Goal: Book appointment/travel/reservation

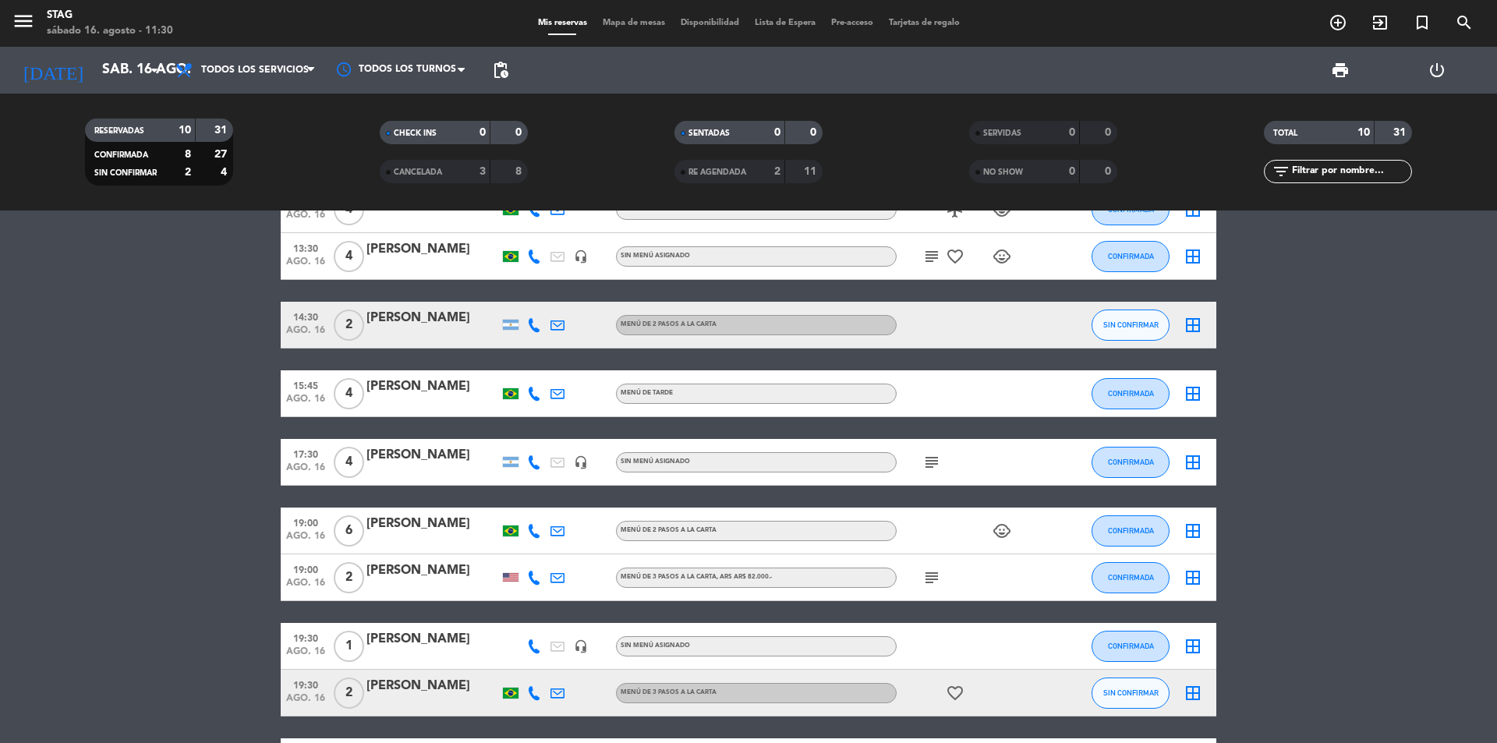
scroll to position [177, 0]
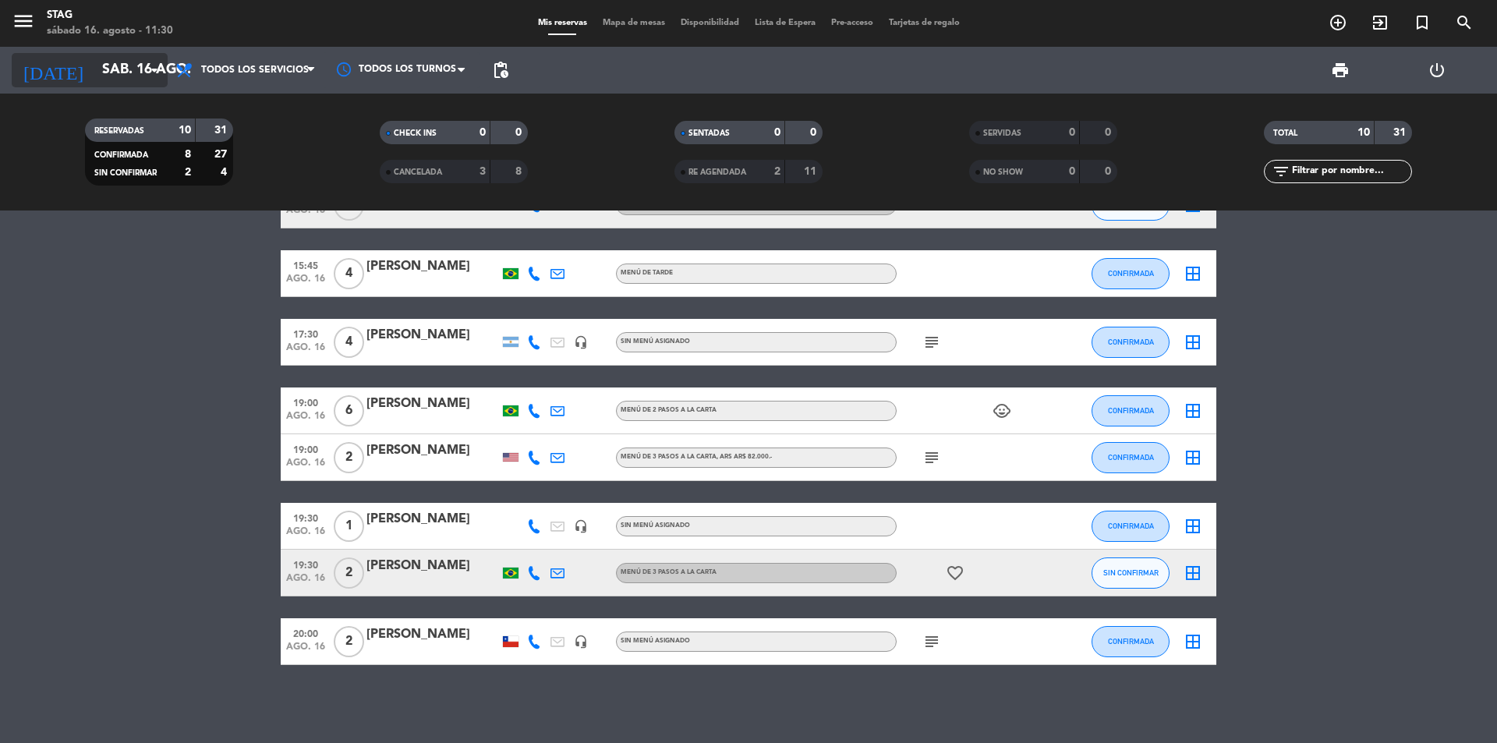
click at [142, 74] on input "sáb. 16 ago." at bounding box center [184, 70] width 181 height 31
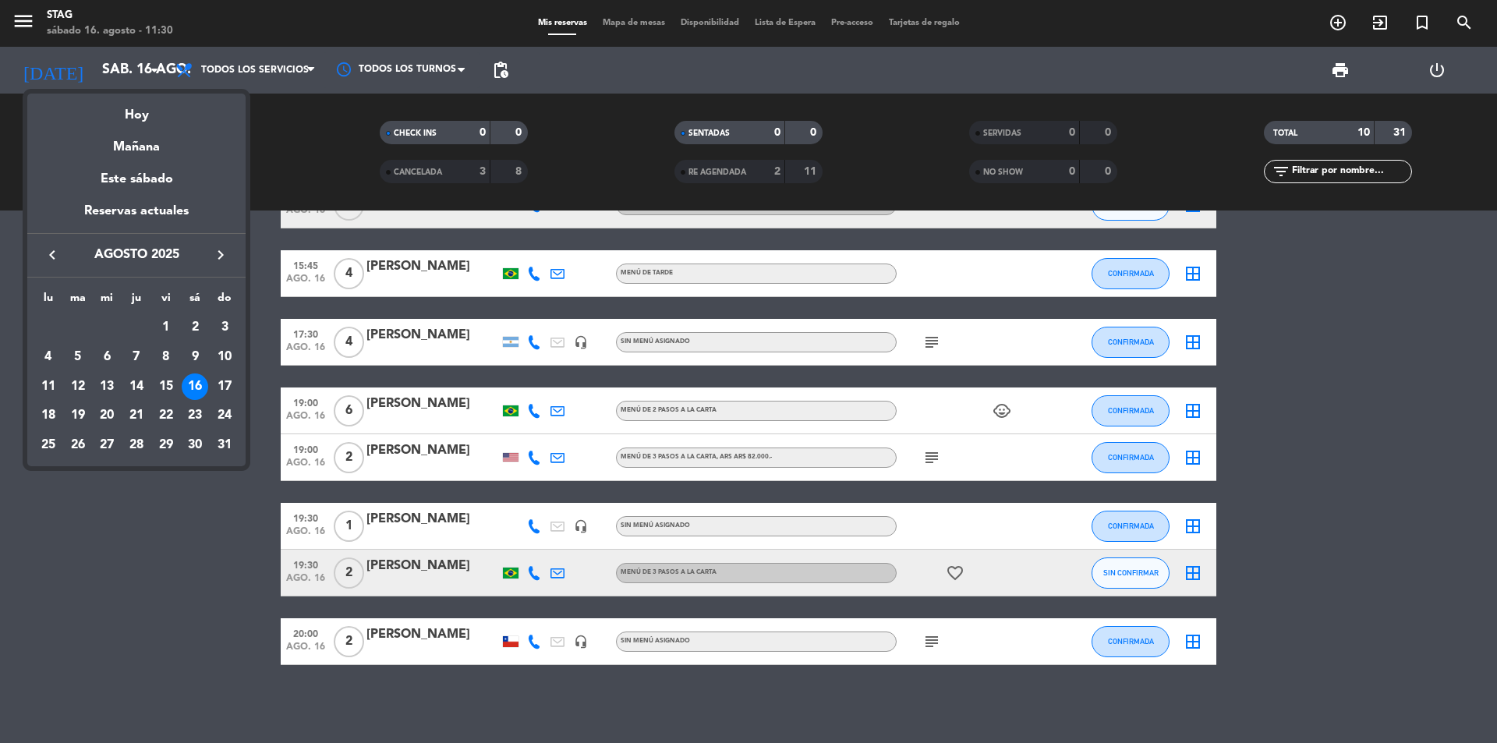
click at [230, 390] on div "17" at bounding box center [224, 386] width 27 height 27
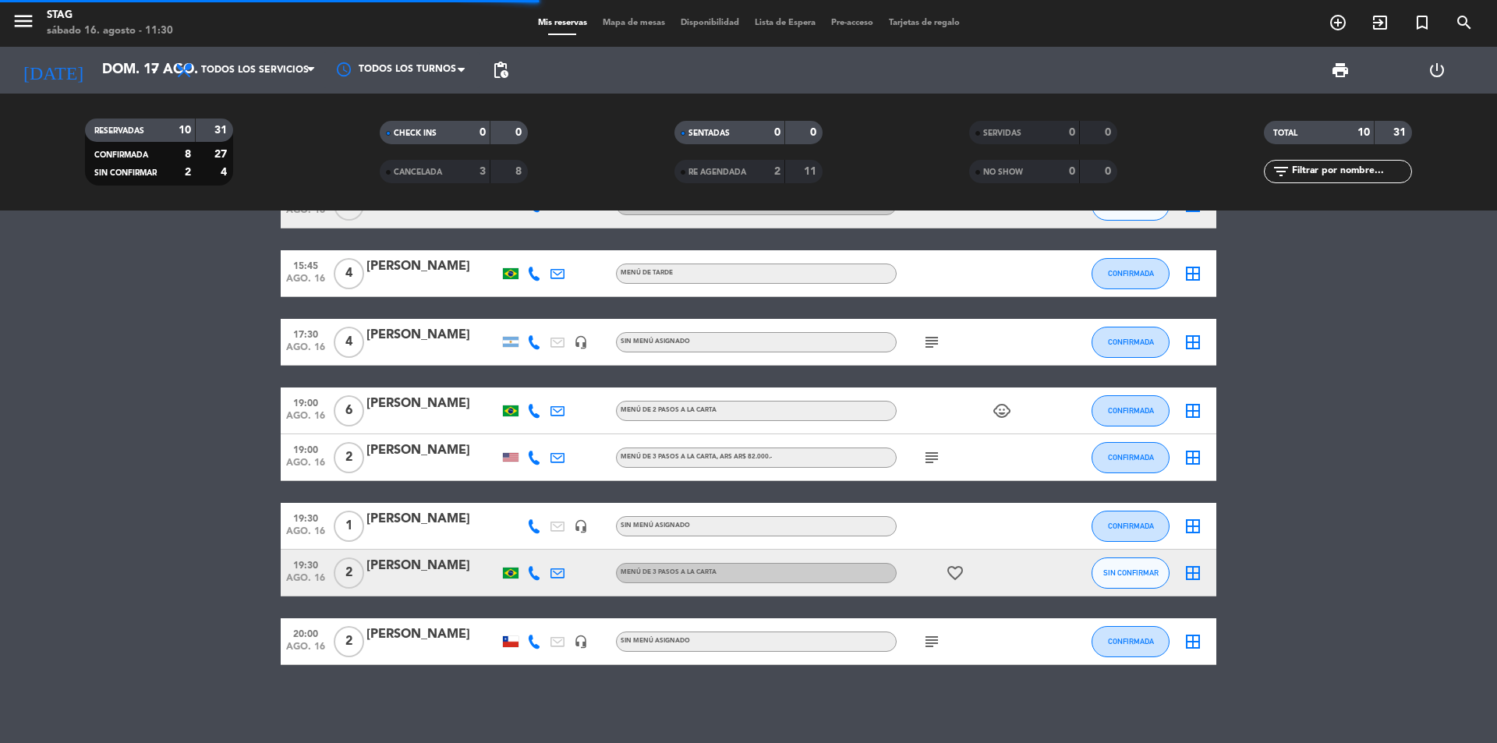
scroll to position [0, 0]
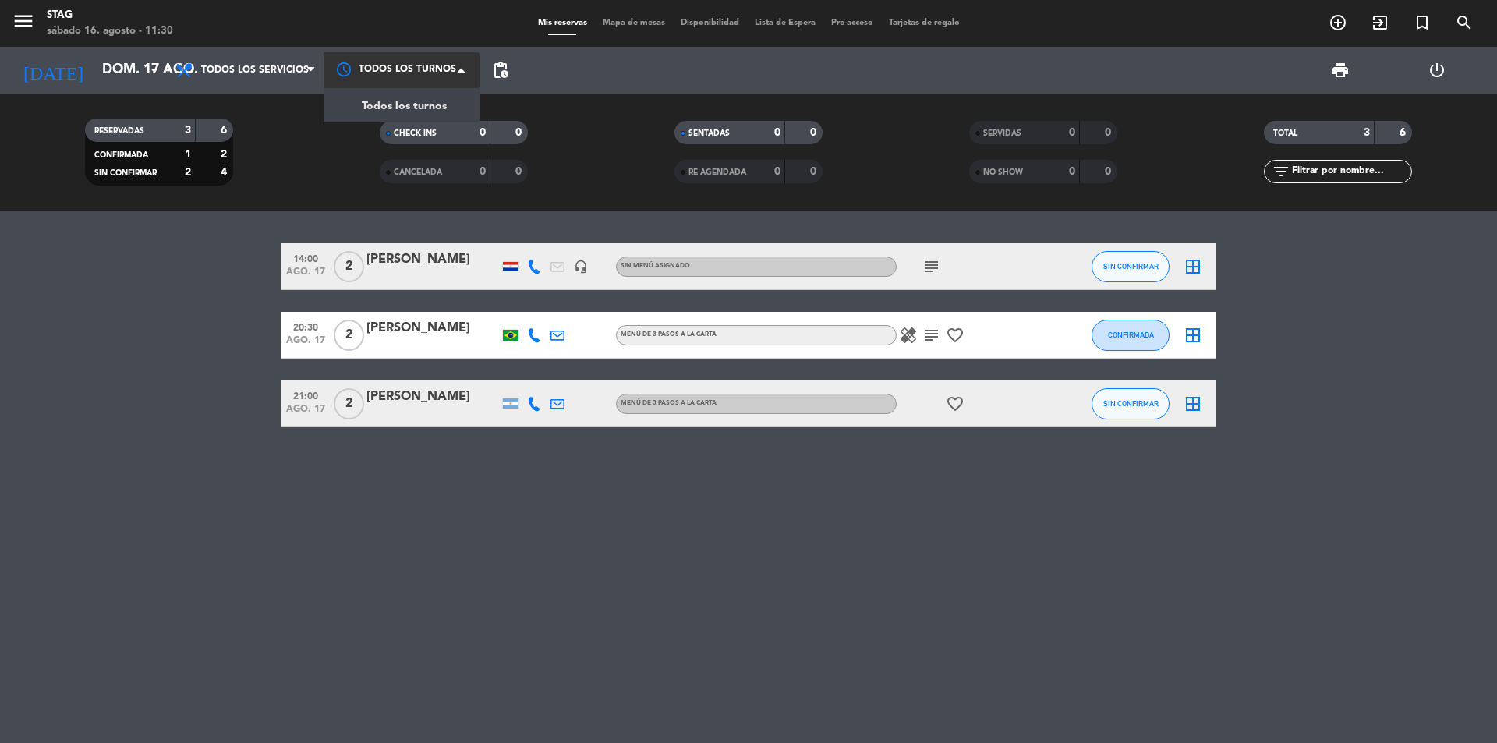
click at [371, 57] on div at bounding box center [401, 69] width 156 height 35
click at [263, 84] on span "Todos los servicios" at bounding box center [246, 70] width 156 height 34
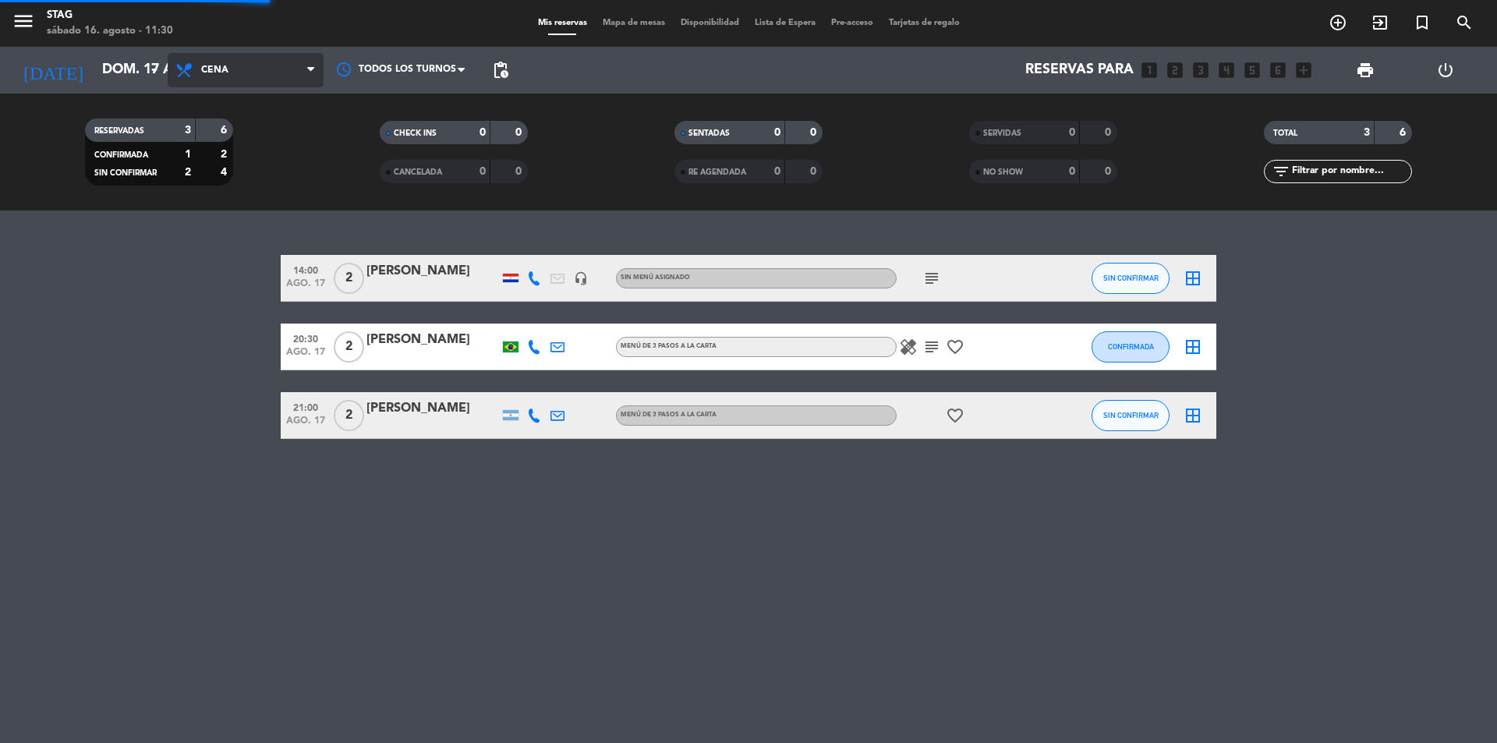
click at [237, 204] on div "menu STAG [DATE] 16. agosto - 11:30 Mis reservas Mapa de mesas Disponibilidad L…" at bounding box center [748, 105] width 1497 height 210
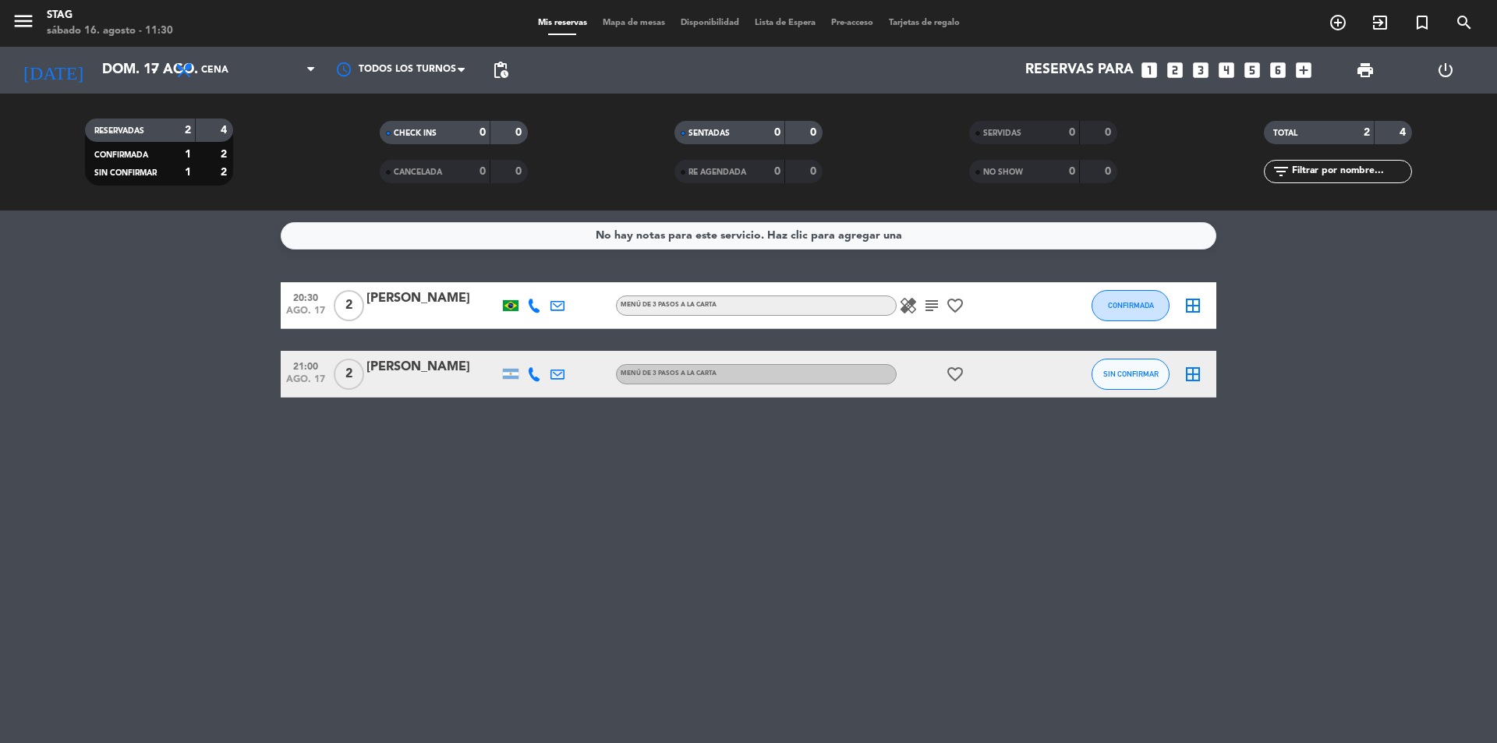
click at [344, 380] on span "2" at bounding box center [349, 374] width 30 height 31
click at [349, 306] on span "2" at bounding box center [349, 305] width 30 height 31
click at [162, 69] on icon "arrow_drop_down" at bounding box center [154, 70] width 19 height 19
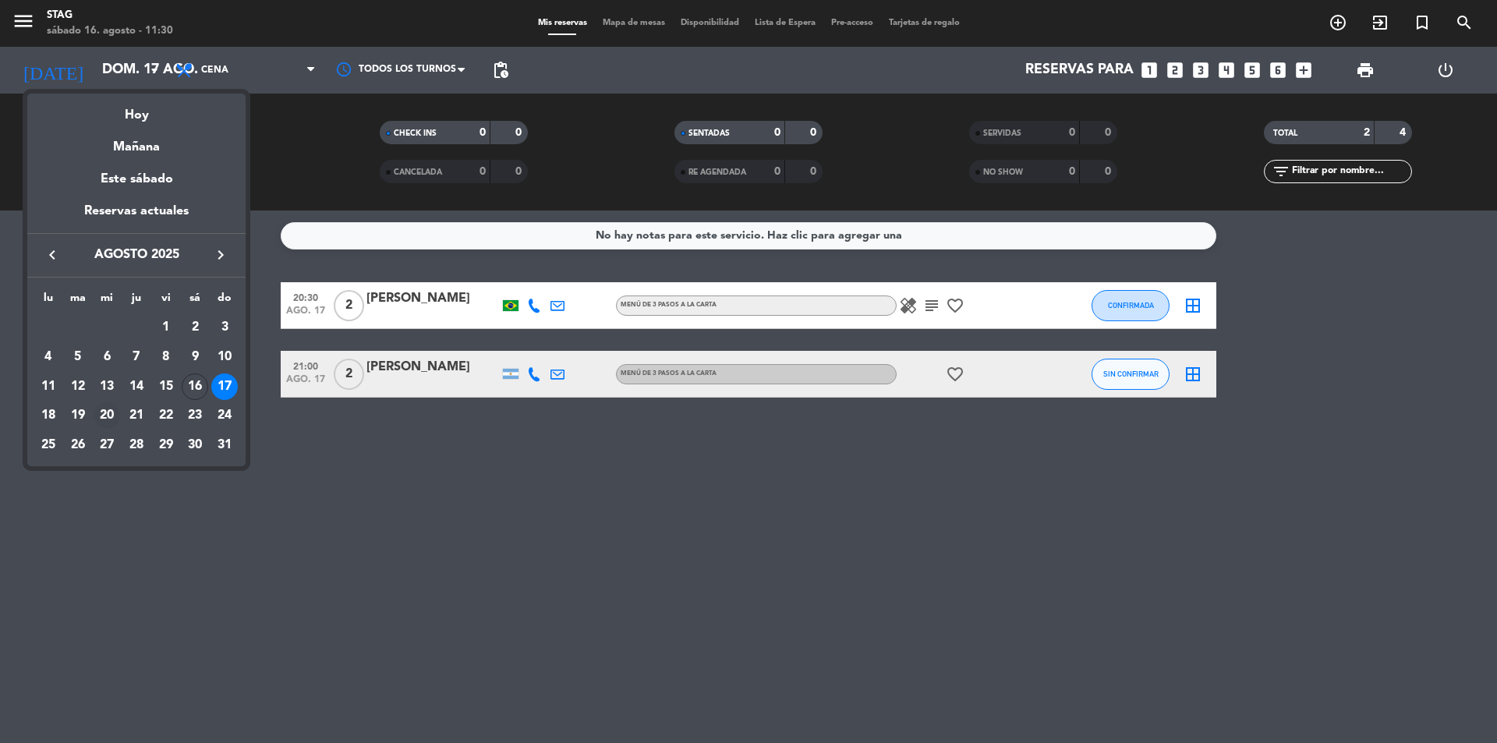
click at [106, 416] on div "20" at bounding box center [107, 415] width 27 height 27
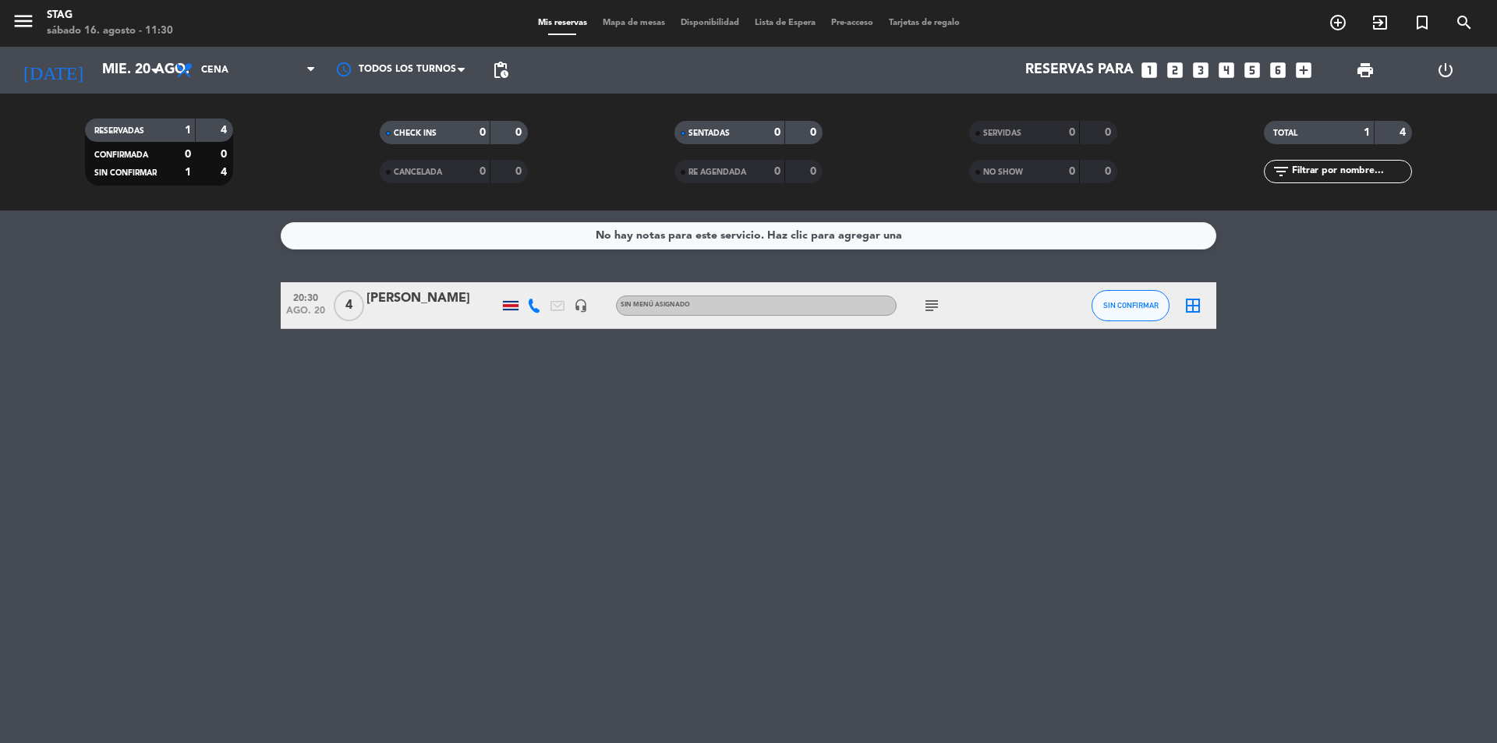
click at [355, 306] on span "4" at bounding box center [349, 305] width 30 height 31
click at [291, 80] on span "Cena" at bounding box center [246, 70] width 156 height 34
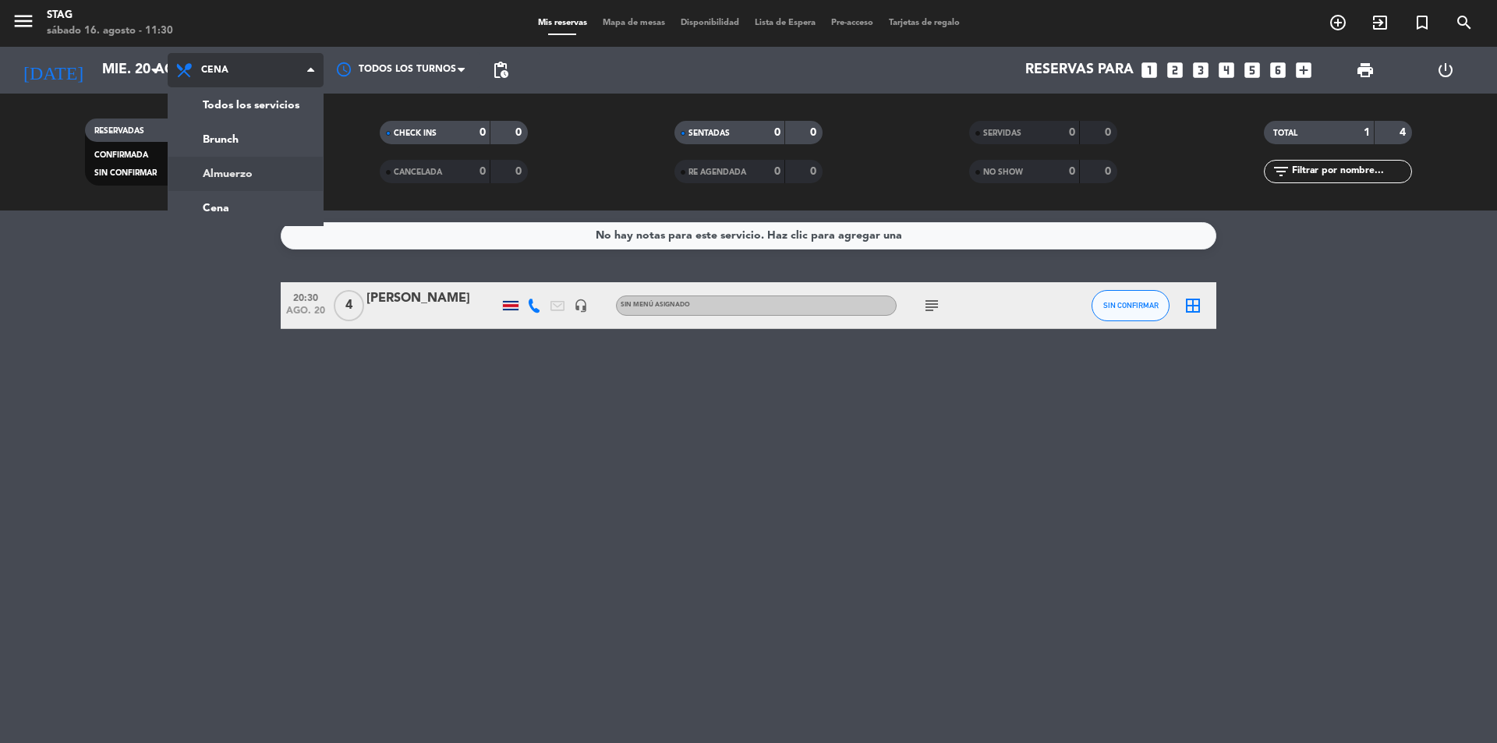
click at [279, 165] on div "menu STAG [DATE] 16. agosto - 11:30 Mis reservas Mapa de mesas Disponibilidad L…" at bounding box center [748, 105] width 1497 height 210
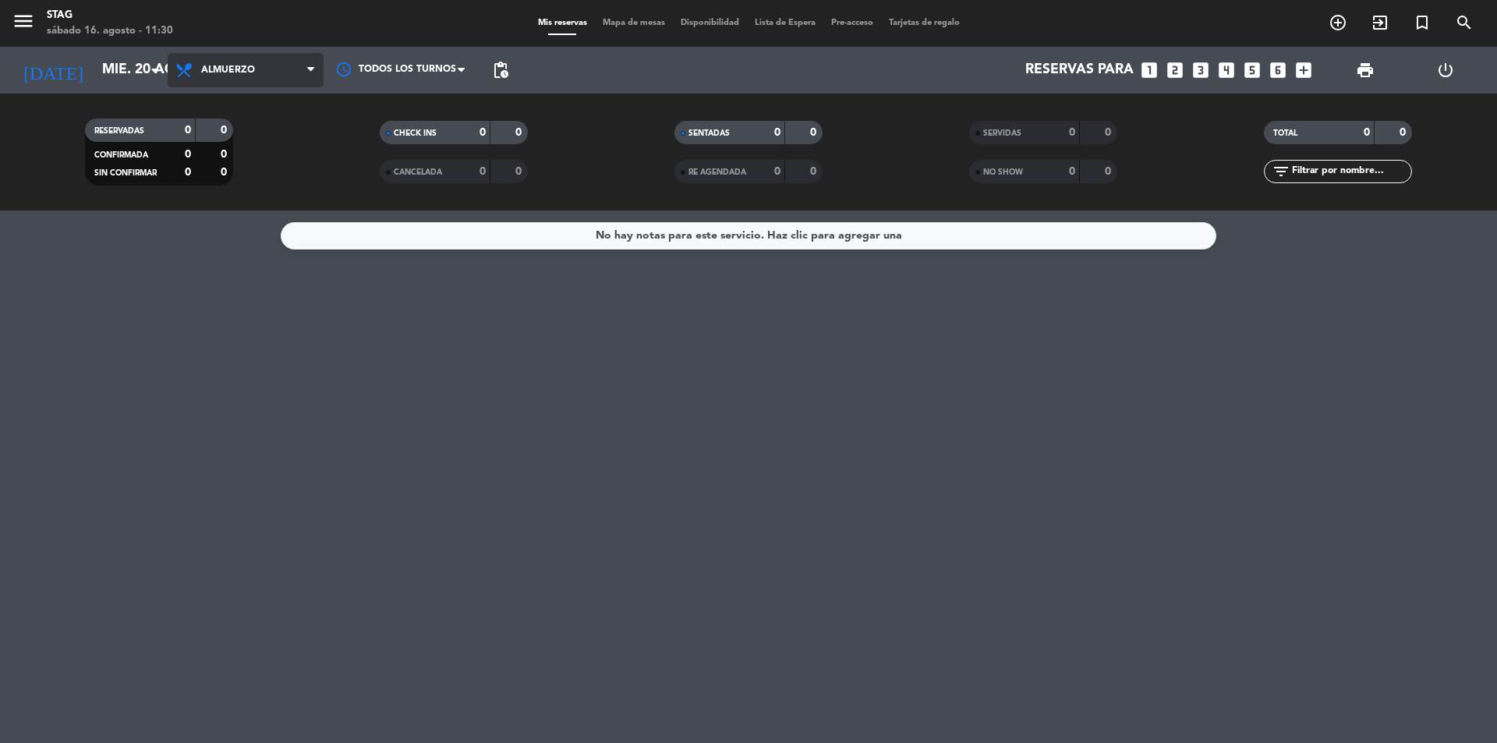
click at [267, 60] on span "Almuerzo" at bounding box center [246, 70] width 156 height 34
click at [277, 147] on div "menu STAG [DATE] 16. agosto - 11:30 Mis reservas Mapa de mesas Disponibilidad L…" at bounding box center [748, 105] width 1497 height 210
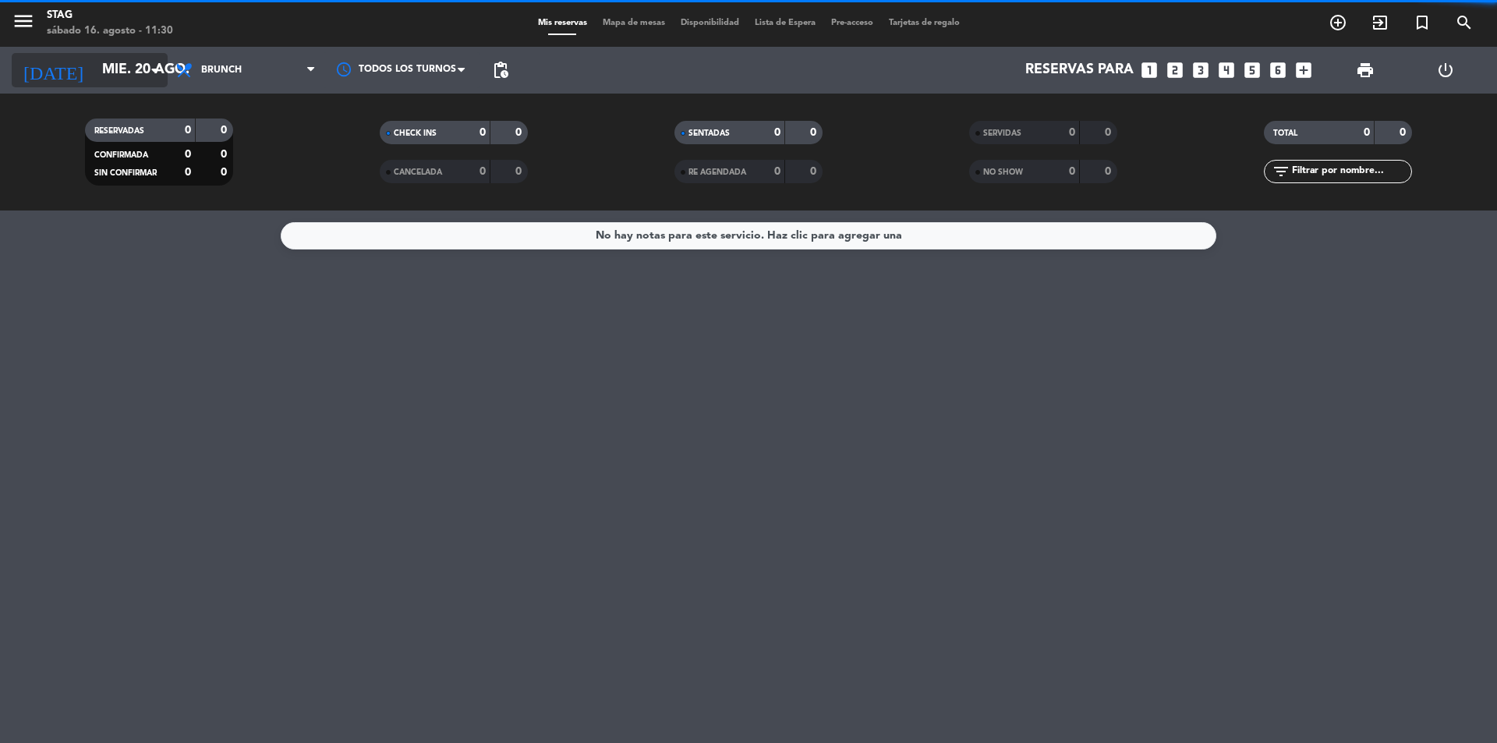
click at [112, 78] on input "mié. 20 ago." at bounding box center [184, 70] width 181 height 31
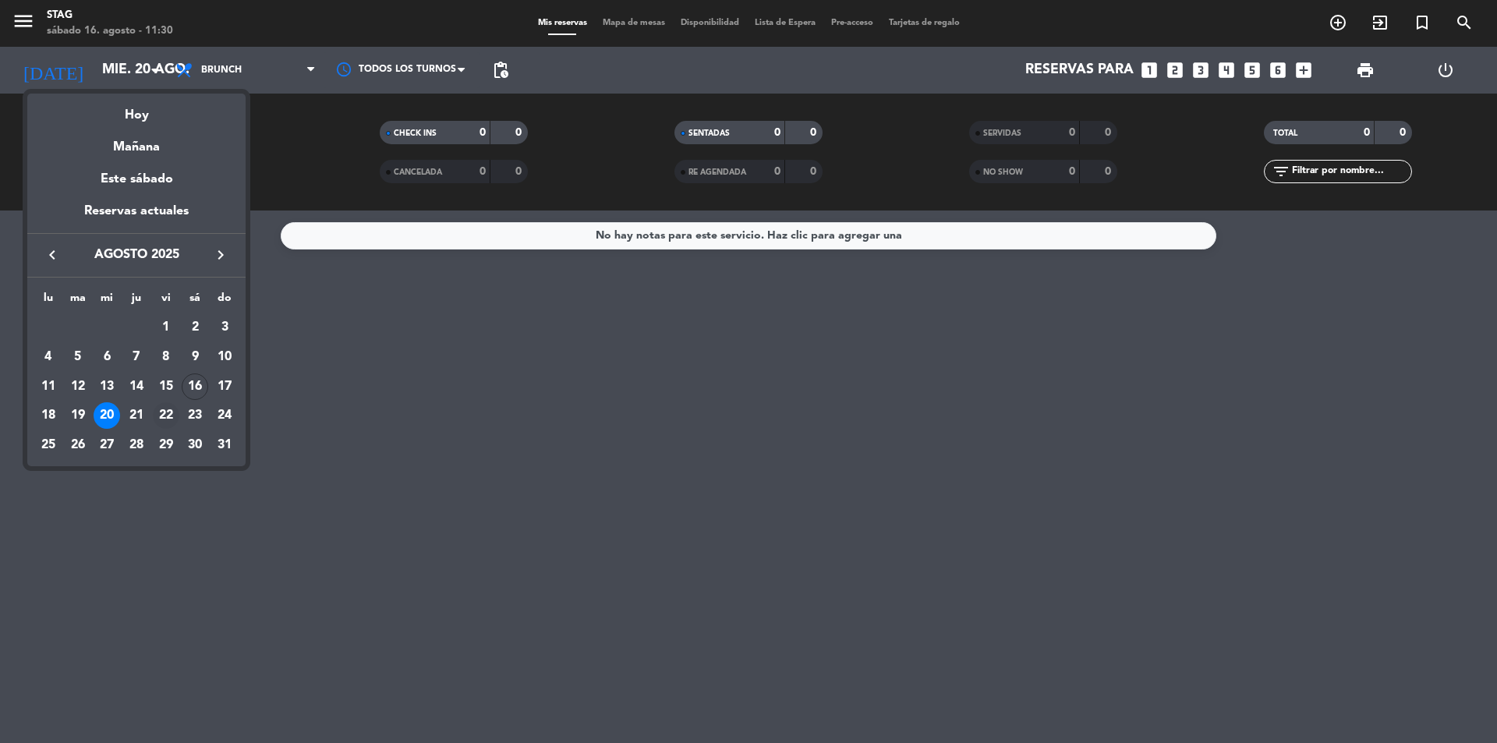
click at [165, 414] on div "22" at bounding box center [166, 415] width 27 height 27
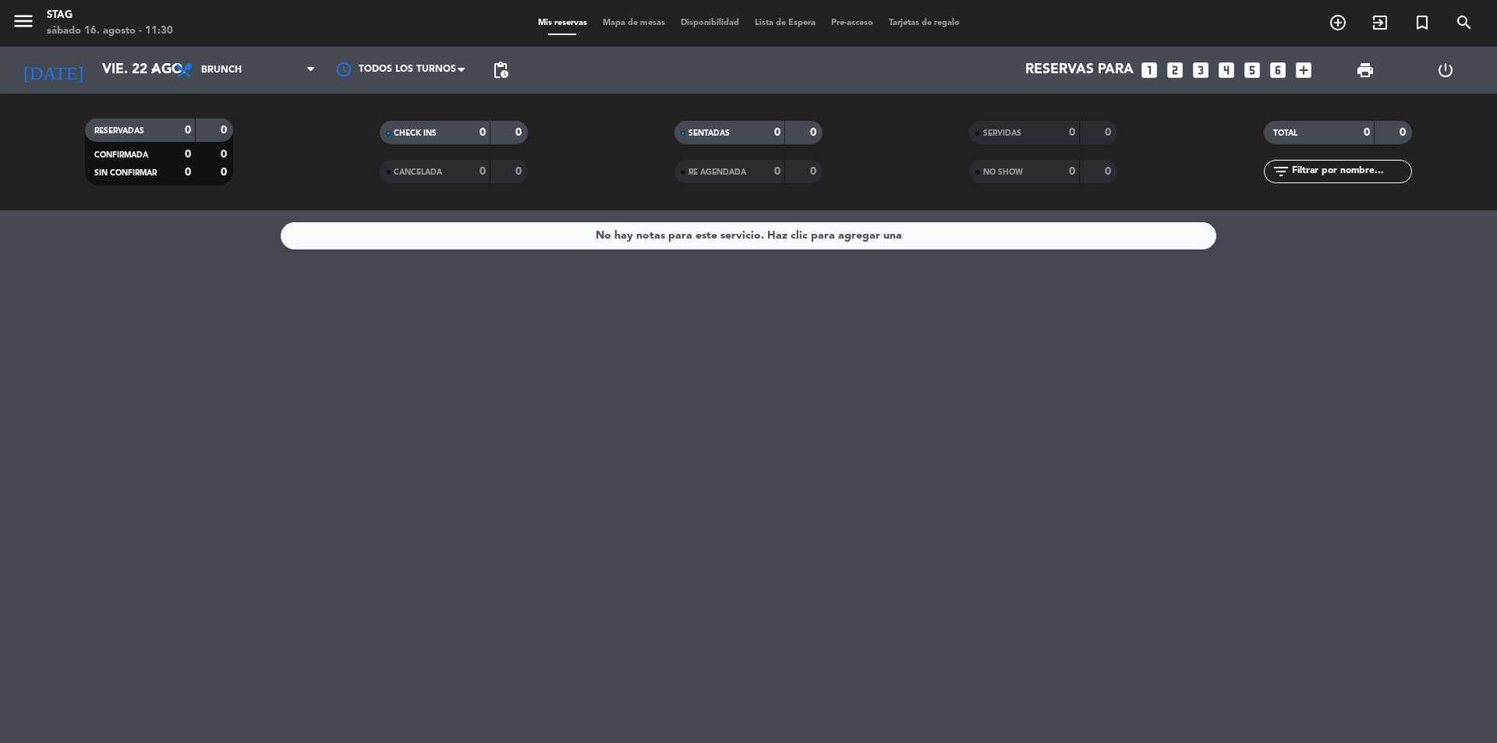
click at [260, 88] on div "Todos los servicios Brunch Almuerzo Cena Brunch Todos los servicios Brunch Almu…" at bounding box center [246, 70] width 156 height 47
click at [263, 66] on span "Brunch" at bounding box center [246, 70] width 156 height 34
click at [232, 219] on ng-component "menu STAG [DATE] 16. agosto - 11:30 Mis reservas Mapa de mesas Disponibilidad L…" at bounding box center [748, 371] width 1497 height 743
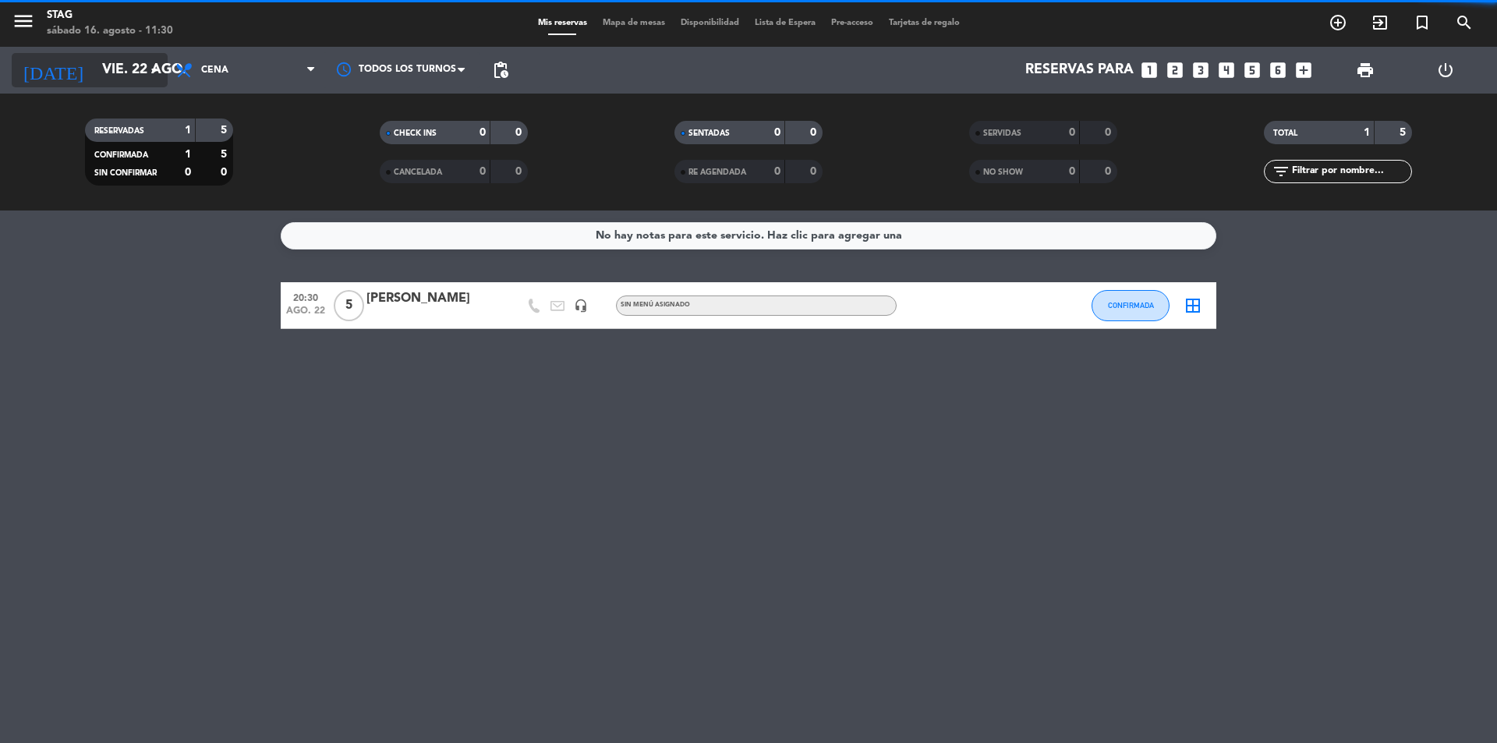
click at [143, 55] on input "vie. 22 ago." at bounding box center [184, 70] width 181 height 31
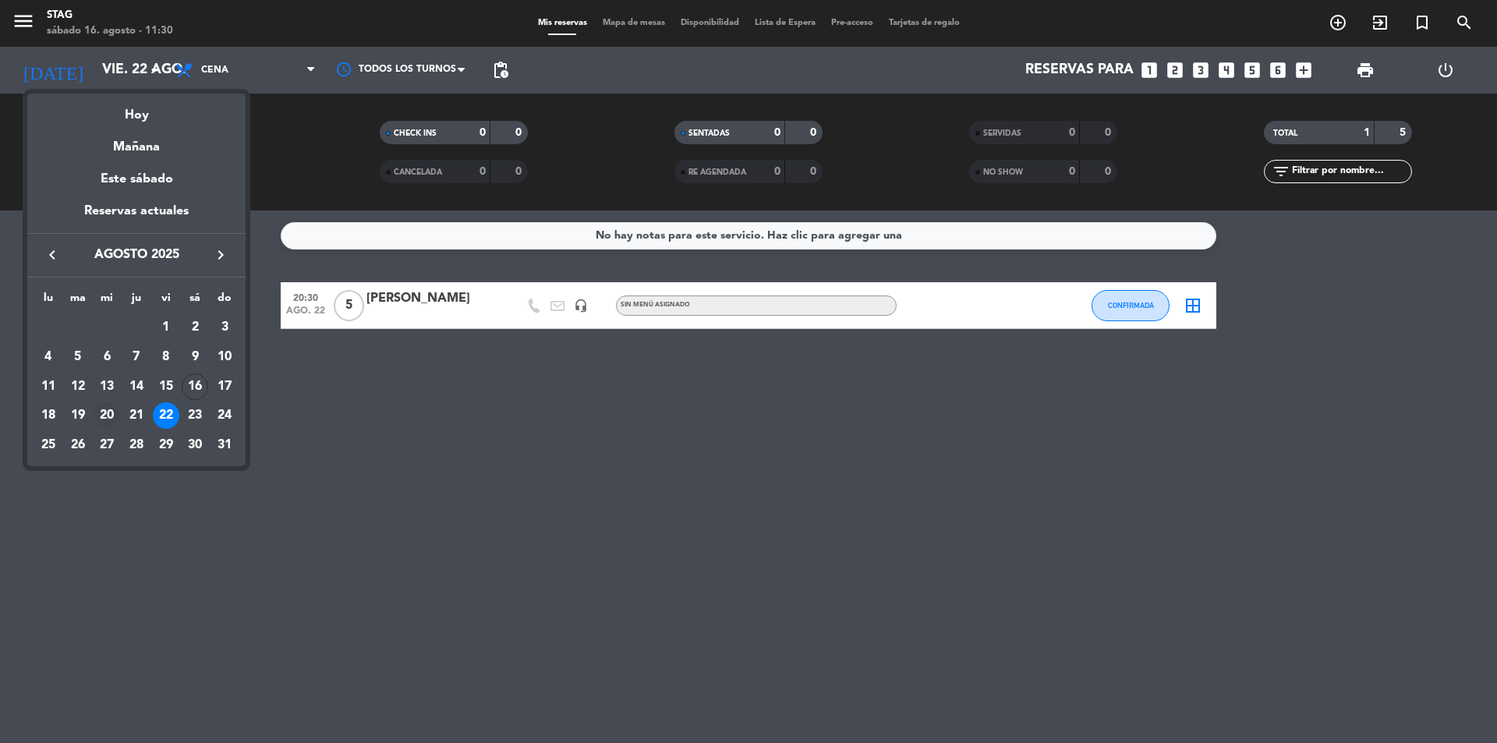
click at [116, 408] on div "20" at bounding box center [107, 415] width 27 height 27
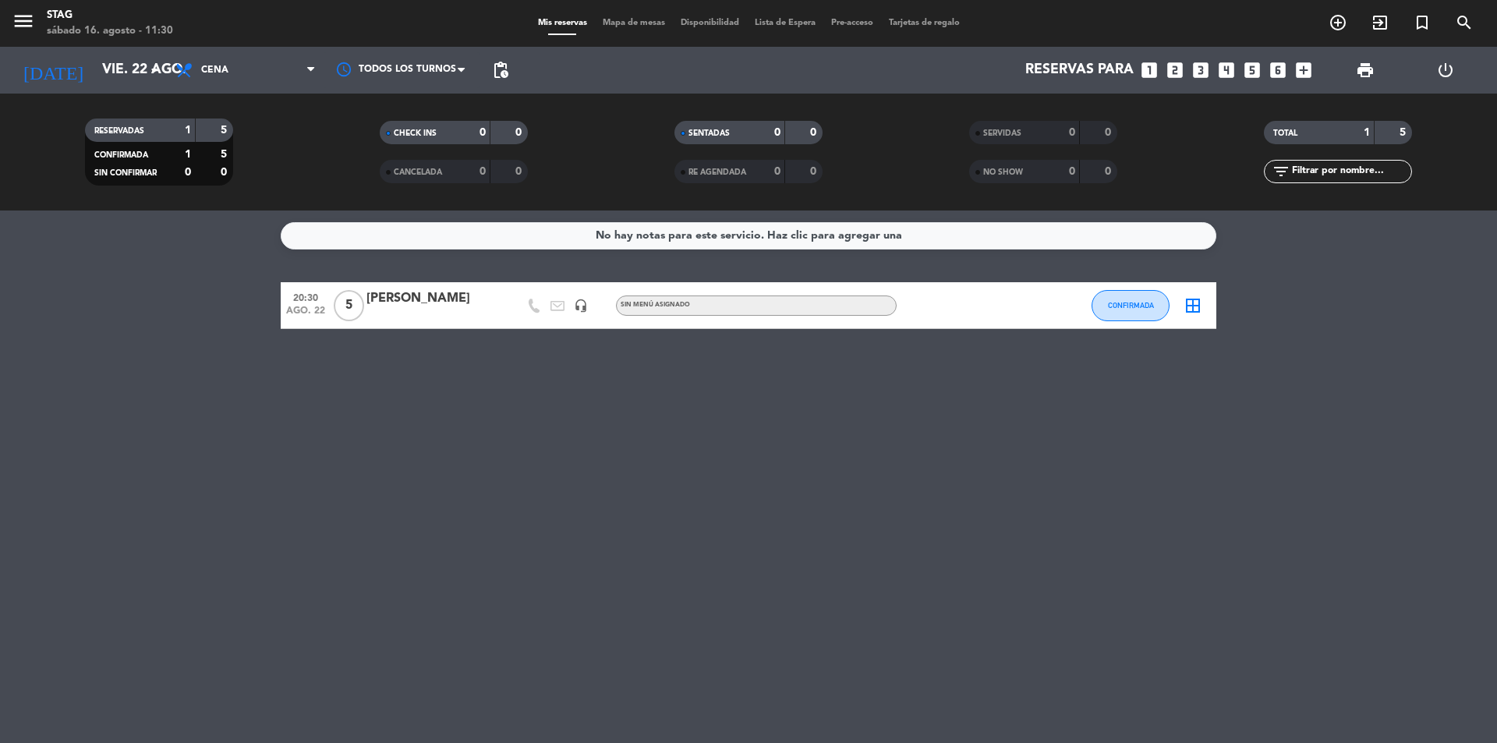
type input "mié. 20 ago."
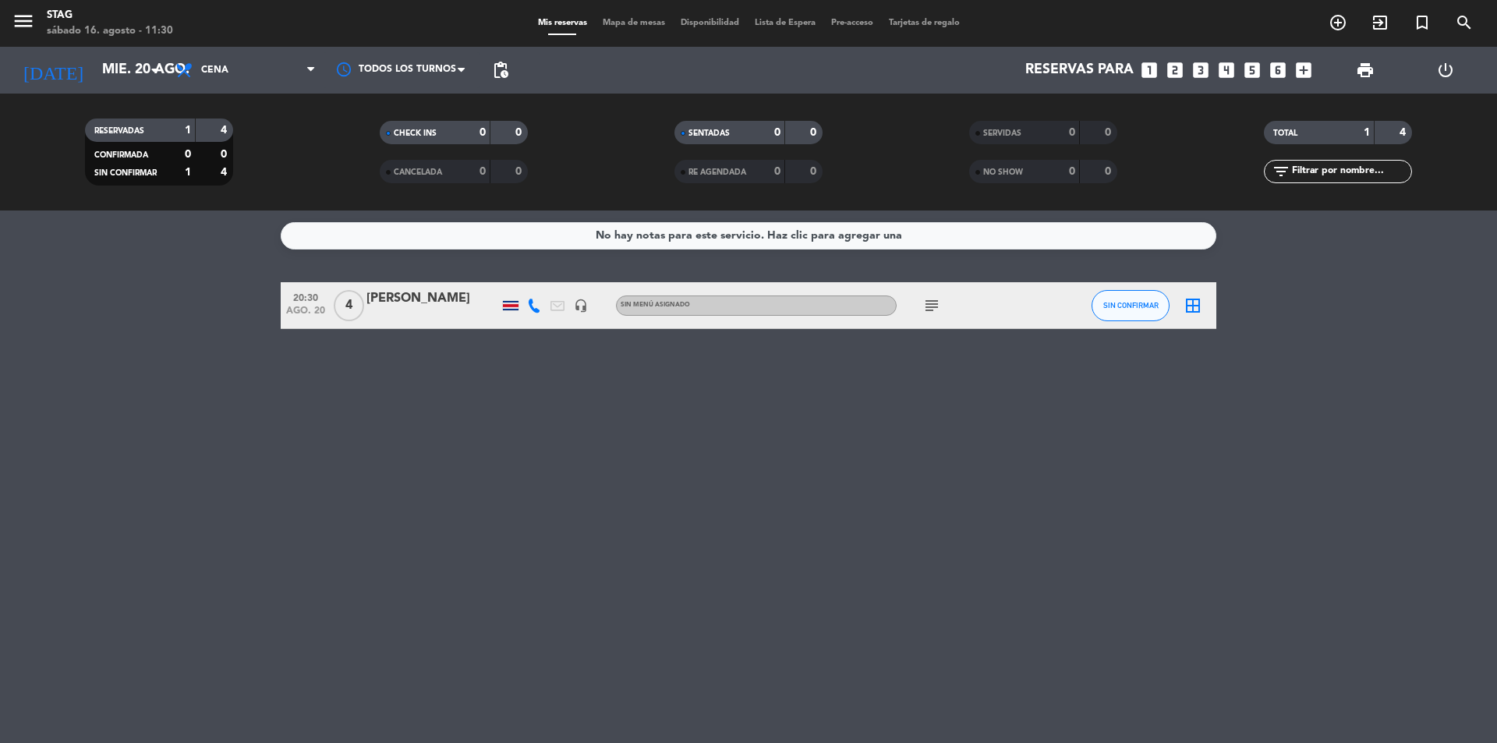
click at [351, 310] on span "4" at bounding box center [349, 305] width 30 height 31
click at [347, 414] on div "No hay notas para este servicio. Haz clic para agregar una 20:30 [DATE] 4 STAG …" at bounding box center [748, 476] width 1497 height 532
